Goal: Task Accomplishment & Management: Complete application form

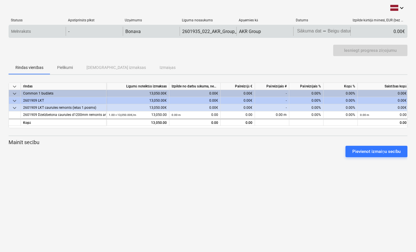
click at [88, 32] on div "-" at bounding box center [94, 31] width 57 height 9
click at [30, 31] on p "Melnraksts" at bounding box center [21, 32] width 20 height 6
click at [211, 27] on div "2601935_022_AKR_Group_SIA_20250326_Ligums_LK_sonesana_EV44_IELA.pdf" at bounding box center [207, 31] width 57 height 9
click at [320, 27] on div "Press the down arrow key to interact with the calendar and select a date. Press…" at bounding box center [321, 31] width 57 height 9
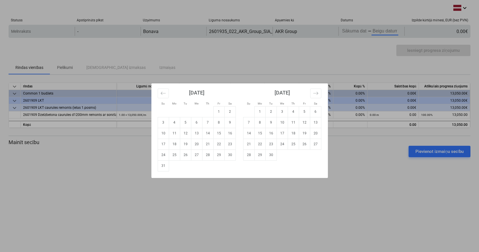
click at [384, 32] on body "keyboard_arrow_down Statuss Apstiprināts plkst Uzņēmums Līguma nosaukums Apņemi…" at bounding box center [239, 126] width 479 height 252
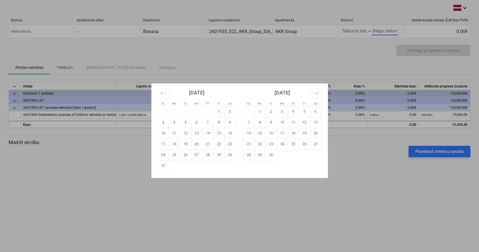
click at [360, 29] on div "Su Mo Tu We Th Fr Sa Su Mo Tu We Th Fr Sa [DATE] 1 2 3 4 5 6 7 8 9 10 11 12 13 …" at bounding box center [239, 126] width 479 height 252
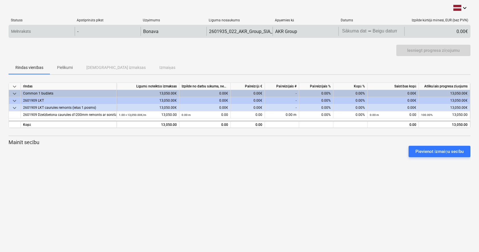
click at [353, 31] on body "keyboard_arrow_down Statuss Apstiprināts plkst Uzņēmums Līguma nosaukums Apņemi…" at bounding box center [239, 126] width 479 height 252
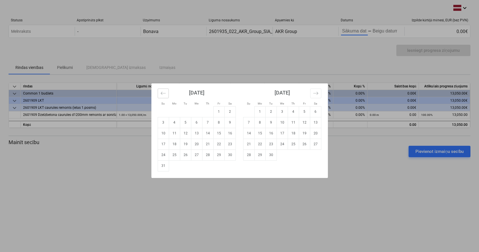
click at [159, 92] on button "Move backward to switch to the previous month." at bounding box center [163, 94] width 11 height 10
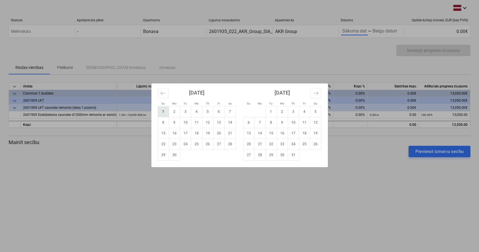
click at [165, 109] on td "1" at bounding box center [163, 111] width 11 height 11
type input "[DATE]"
click at [384, 33] on div "Su Mo Tu We Th Fr Sa Su Mo Tu We Th Fr Sa [DATE] 1 2 3 4 5 6 7 8 9 10 11 12 13 …" at bounding box center [239, 126] width 479 height 252
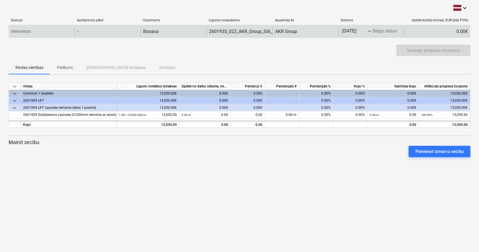
click at [378, 33] on body "keyboard_arrow_down Statuss Apstiprināts plkst Uzņēmums Līguma nosaukums Apņemi…" at bounding box center [239, 126] width 479 height 252
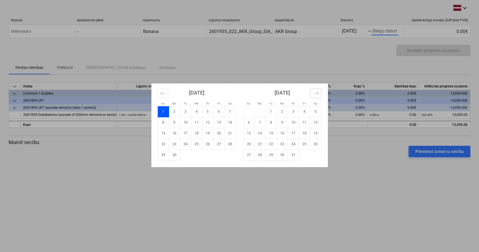
click at [319, 92] on button "Move forward to switch to the next month." at bounding box center [315, 94] width 11 height 10
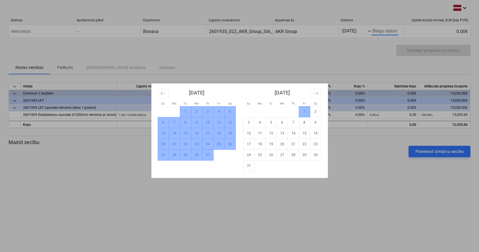
click at [308, 112] on td "1" at bounding box center [304, 111] width 11 height 11
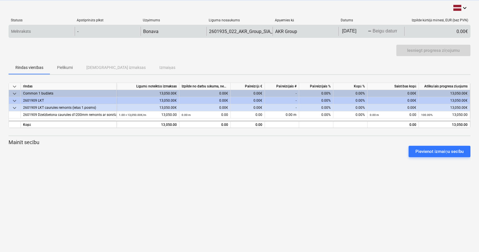
click at [415, 30] on div "0.00€" at bounding box center [437, 31] width 66 height 9
click at [415, 31] on div "0.00€" at bounding box center [437, 31] width 66 height 9
drag, startPoint x: 457, startPoint y: 31, endPoint x: 469, endPoint y: 31, distance: 12.3
click at [415, 31] on div "0.00€" at bounding box center [437, 31] width 66 height 9
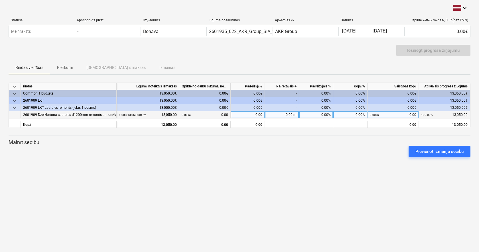
click at [239, 116] on div "0.00" at bounding box center [248, 115] width 34 height 7
type input "13050"
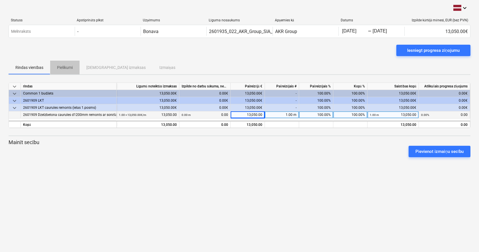
click at [62, 67] on p "Pielikumi" at bounding box center [65, 68] width 16 height 6
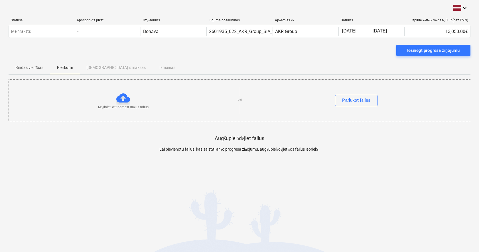
click at [42, 68] on p "Rindas vienības" at bounding box center [29, 68] width 28 height 6
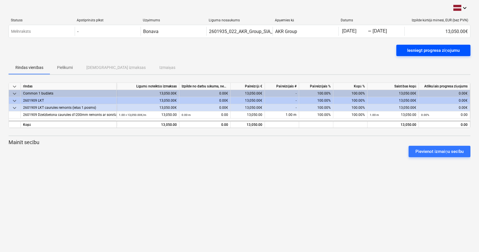
click at [413, 51] on div "Iesniegt progresa ziņojumu" at bounding box center [433, 50] width 52 height 7
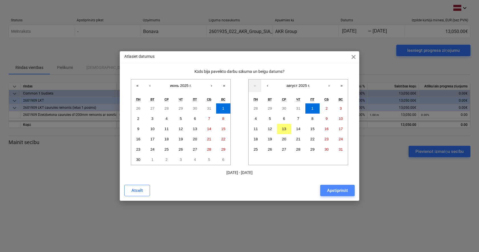
click at [333, 193] on div "Apstiprināt" at bounding box center [337, 190] width 21 height 7
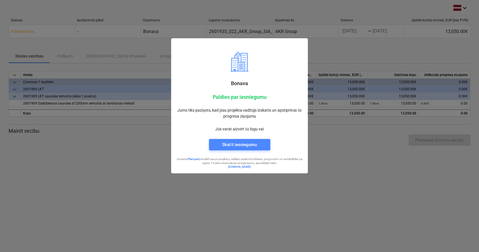
click at [244, 144] on div "Skatīt iesniegumu" at bounding box center [239, 144] width 35 height 7
